Goal: Information Seeking & Learning: Find specific fact

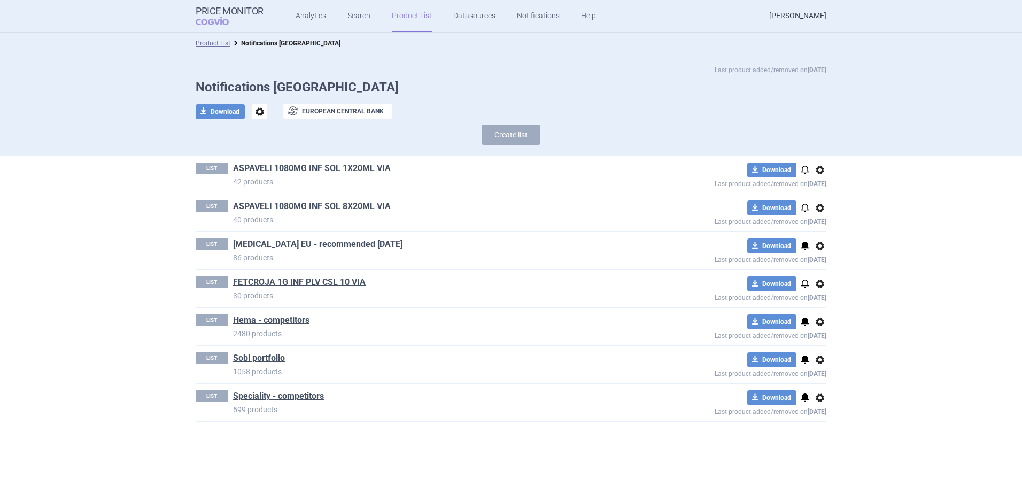
click at [411, 14] on link "Product List" at bounding box center [412, 16] width 40 height 32
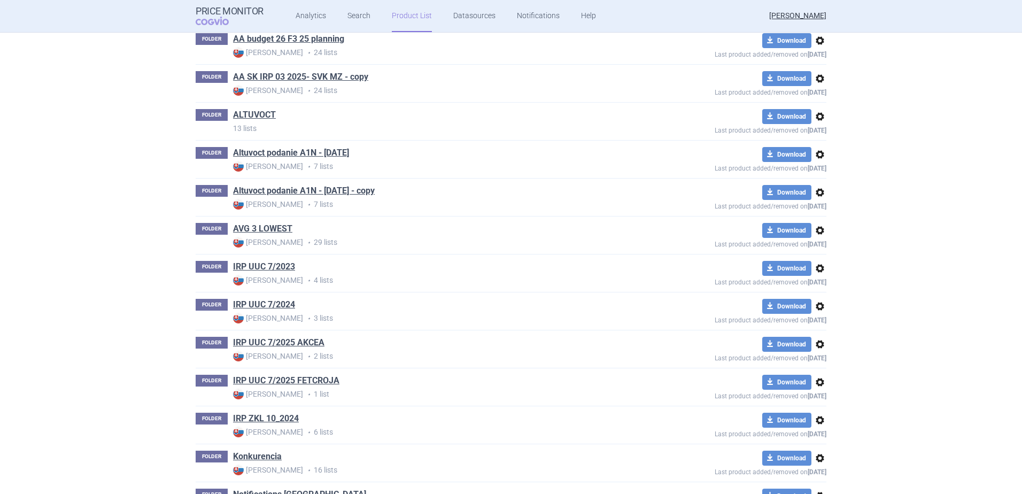
scroll to position [204, 0]
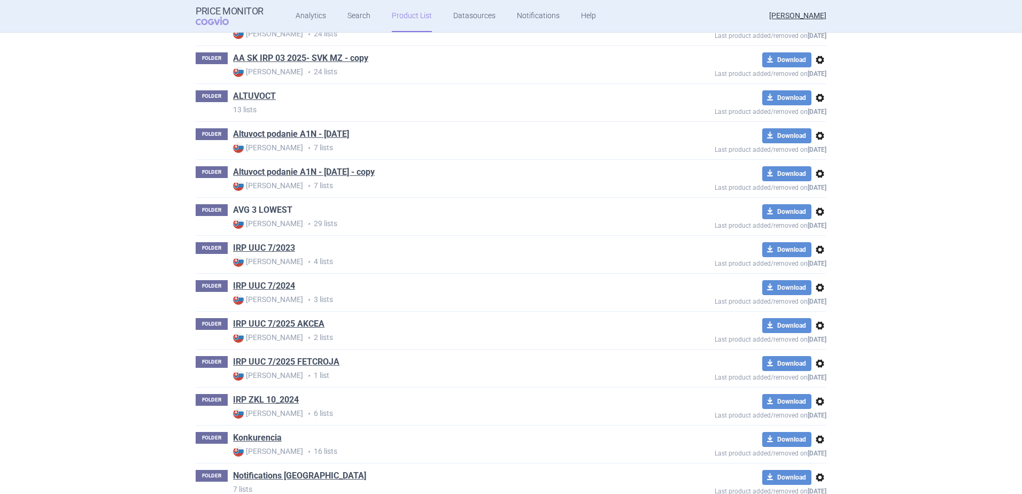
click at [272, 207] on link "AVG 3 LOWEST" at bounding box center [262, 210] width 59 height 12
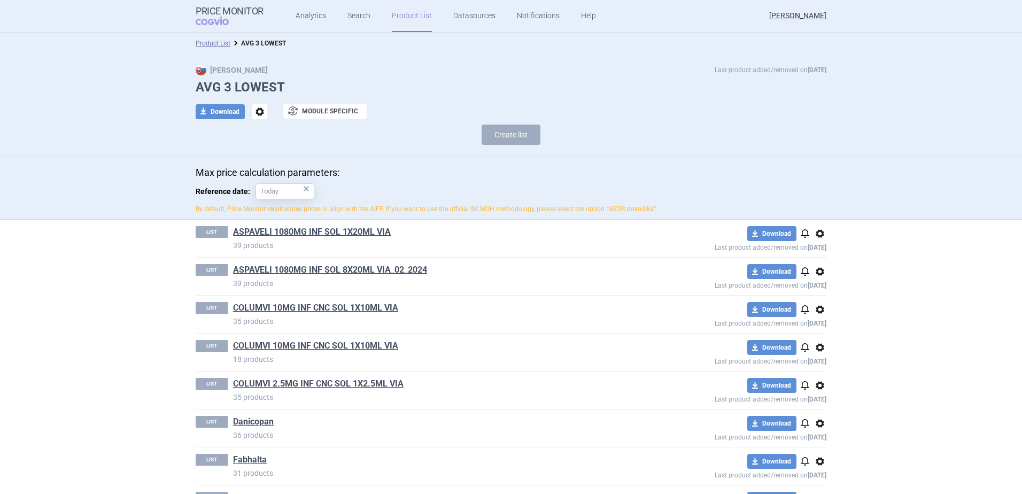
click at [410, 19] on link "Product List" at bounding box center [412, 16] width 40 height 32
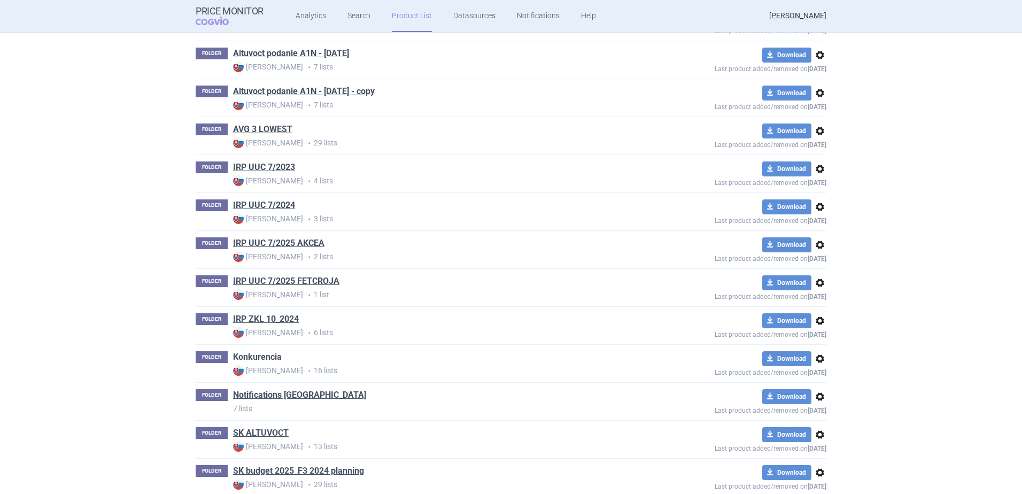
scroll to position [364, 0]
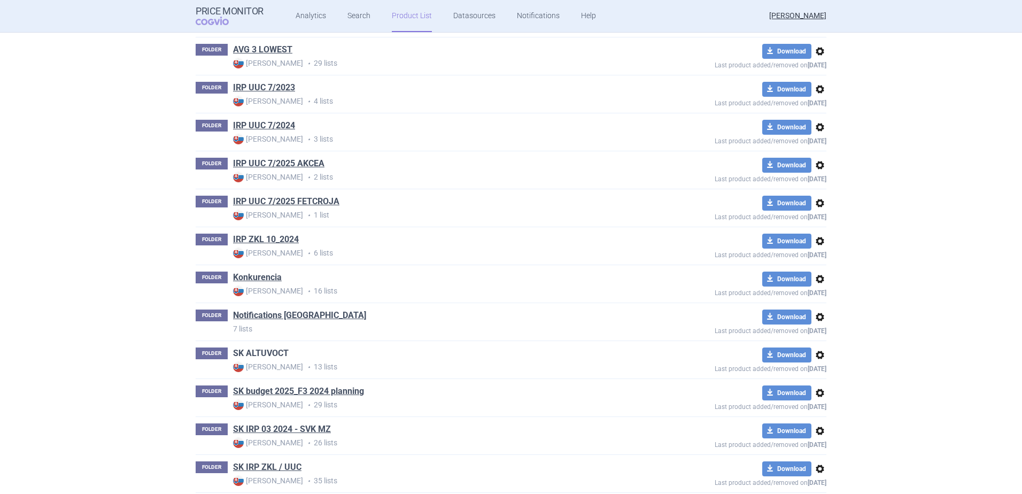
click at [257, 357] on link "SK ALTUVOCT" at bounding box center [261, 354] width 56 height 12
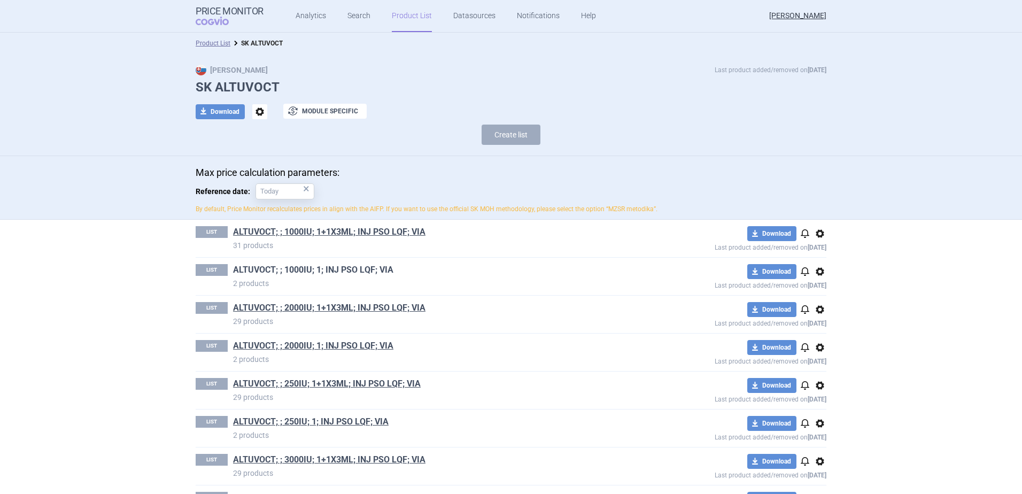
click at [317, 265] on link "ALTUVOCT; ; 1000IU; 1; INJ PSO LQF; VIA" at bounding box center [313, 270] width 160 height 12
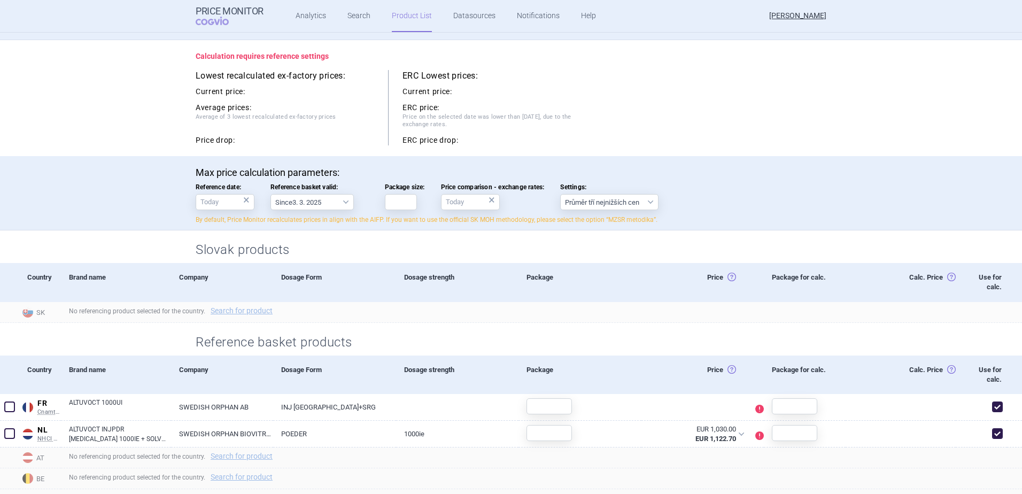
scroll to position [107, 0]
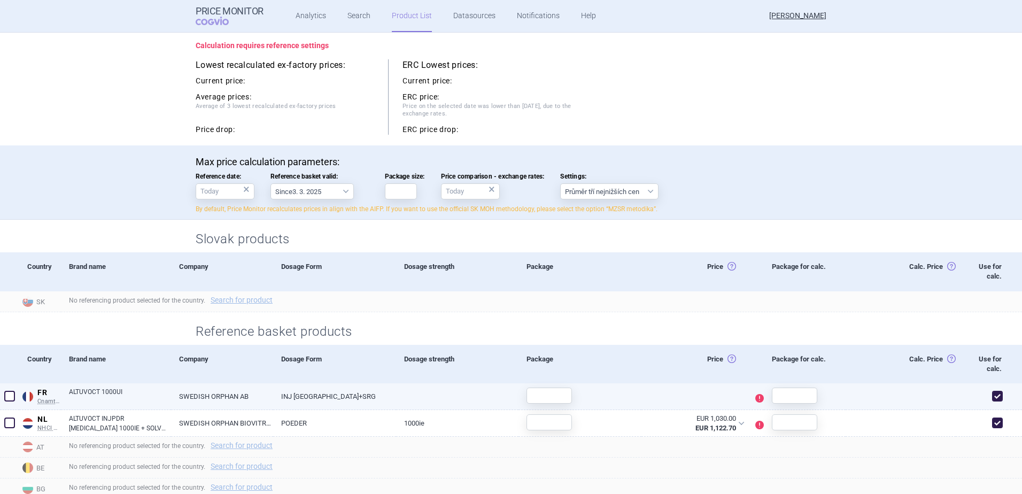
click at [178, 392] on link "SWEDISH ORPHAN AB" at bounding box center [222, 396] width 102 height 26
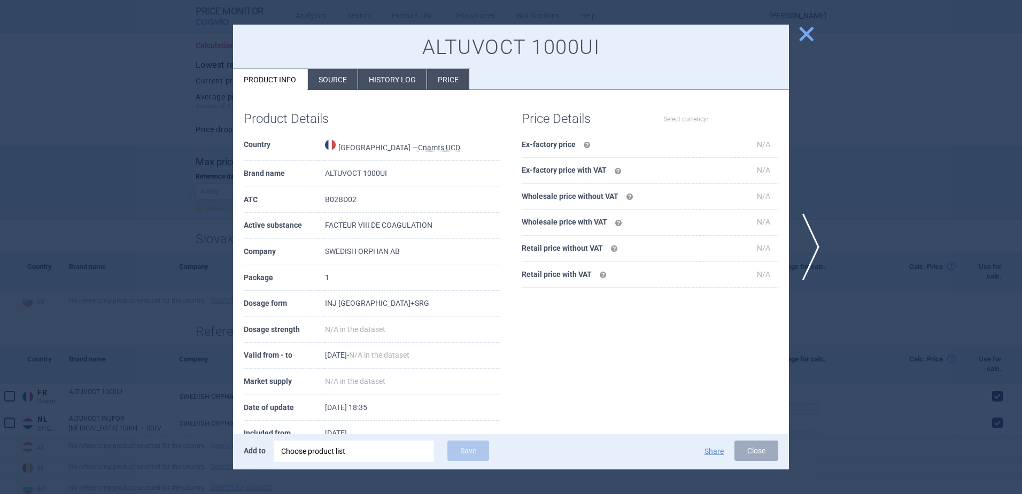
select select "EUR"
click at [345, 78] on li "Source" at bounding box center [333, 79] width 50 height 21
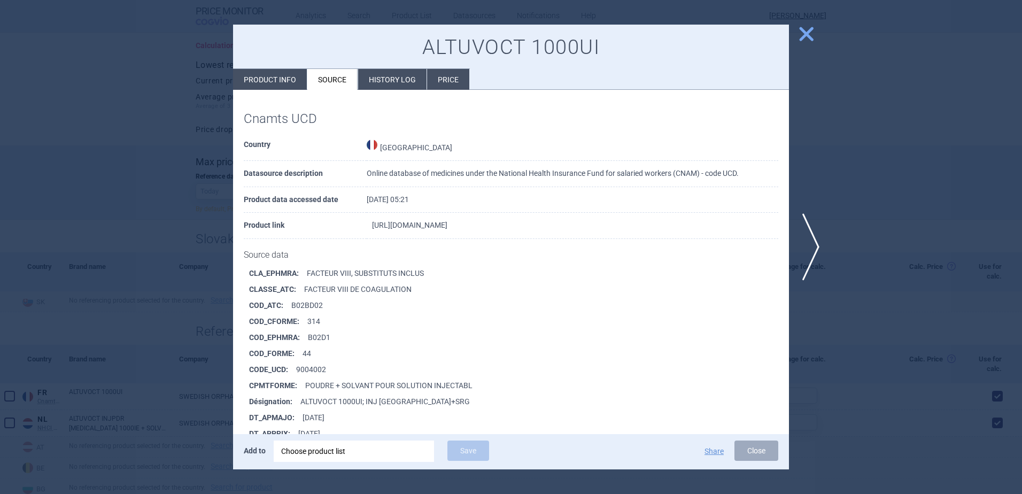
click at [427, 222] on link "[URL][DOMAIN_NAME]" at bounding box center [409, 224] width 75 height 7
